Goal: Transaction & Acquisition: Purchase product/service

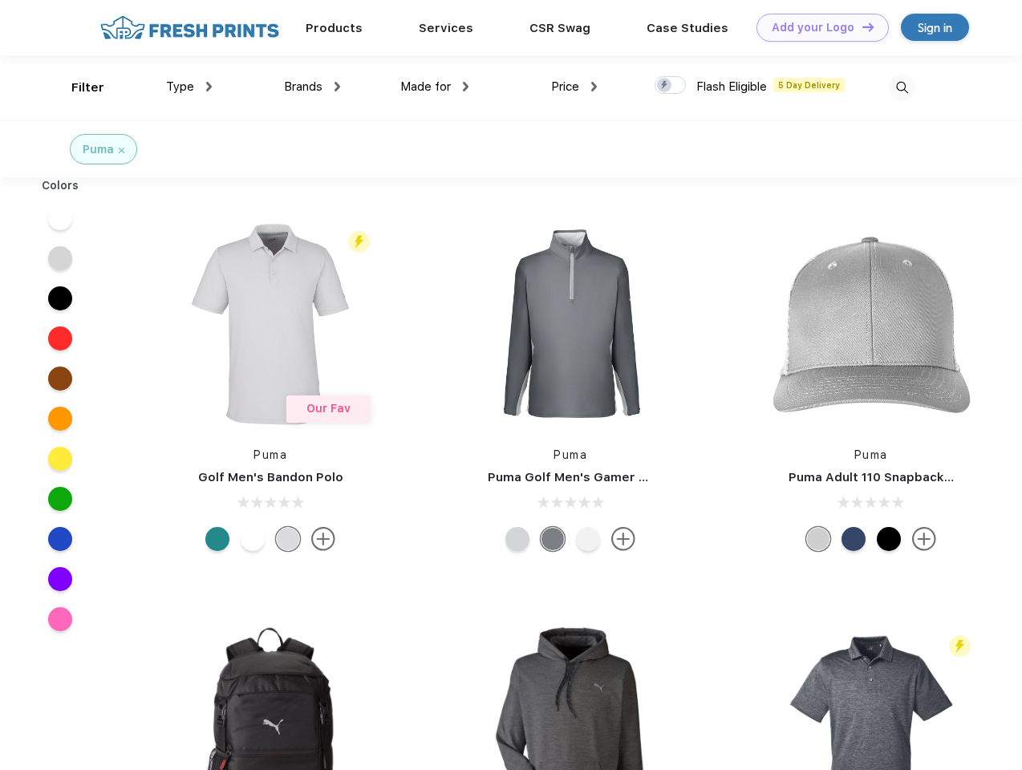
click at [817, 27] on link "Add your Logo Design Tool" at bounding box center [823, 28] width 132 height 28
click at [0, 0] on div "Design Tool" at bounding box center [0, 0] width 0 height 0
click at [861, 26] on link "Add your Logo Design Tool" at bounding box center [823, 28] width 132 height 28
click at [77, 87] on div "Filter" at bounding box center [87, 88] width 33 height 18
click at [189, 87] on span "Type" at bounding box center [180, 86] width 28 height 14
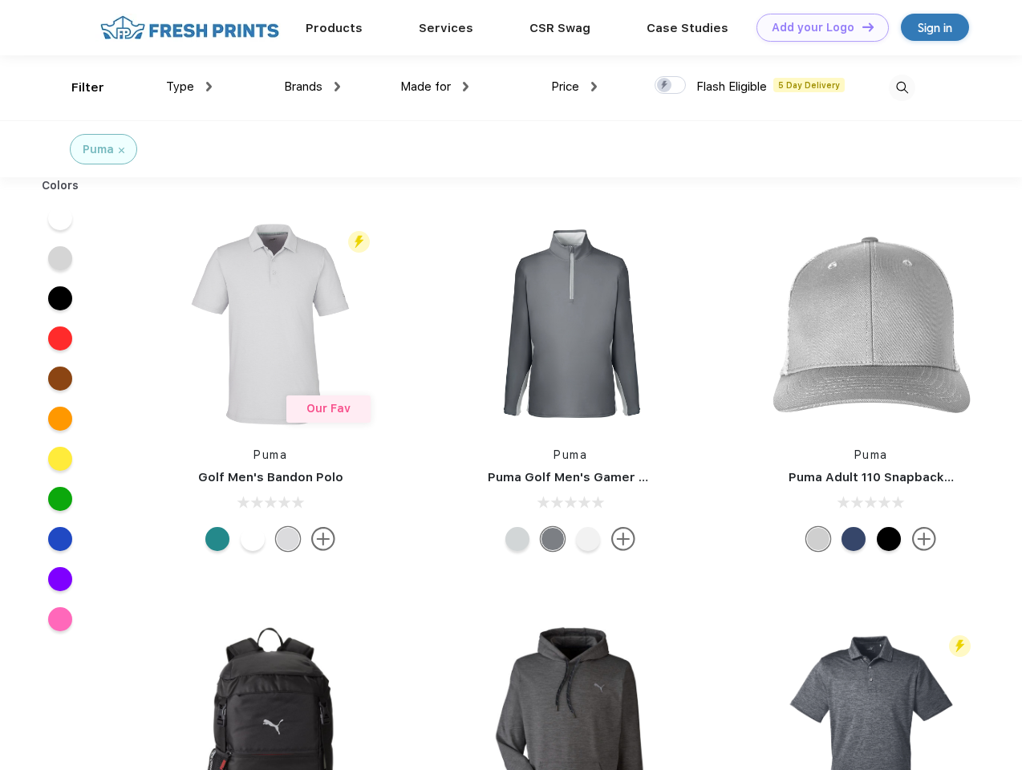
click at [312, 87] on span "Brands" at bounding box center [303, 86] width 39 height 14
click at [435, 87] on span "Made for" at bounding box center [425, 86] width 51 height 14
click at [574, 87] on span "Price" at bounding box center [565, 86] width 28 height 14
click at [671, 86] on div at bounding box center [670, 85] width 31 height 18
click at [665, 86] on input "checkbox" at bounding box center [660, 80] width 10 height 10
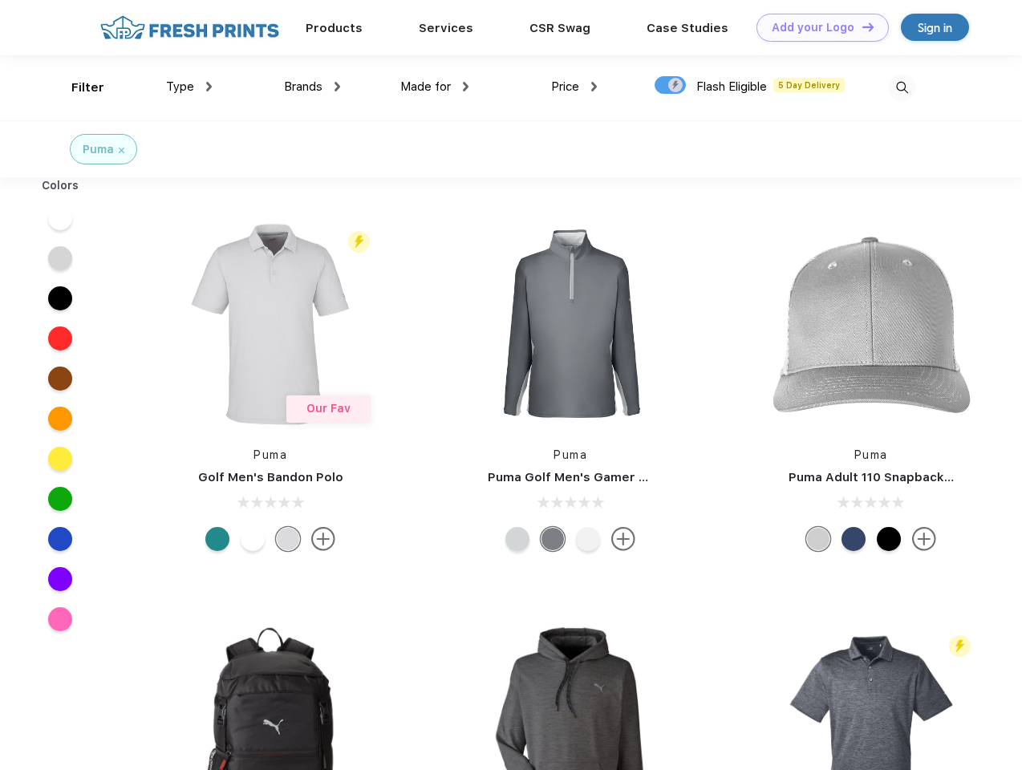
click at [902, 87] on img at bounding box center [902, 88] width 26 height 26
